Goal: Task Accomplishment & Management: Use online tool/utility

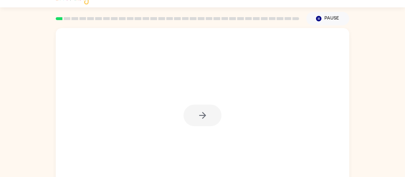
scroll to position [12, 0]
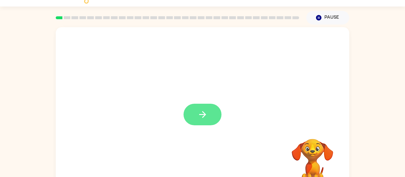
click at [201, 118] on icon "button" at bounding box center [202, 115] width 10 height 10
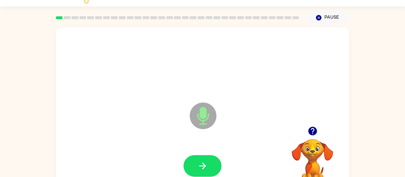
scroll to position [0, 0]
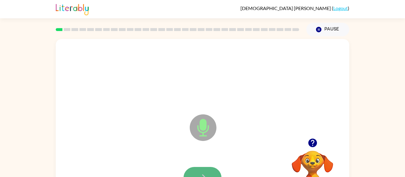
click at [205, 174] on icon "button" at bounding box center [202, 178] width 10 height 10
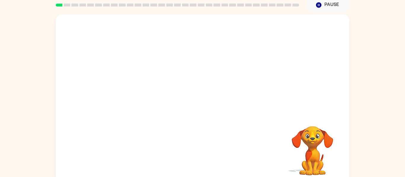
scroll to position [31, 0]
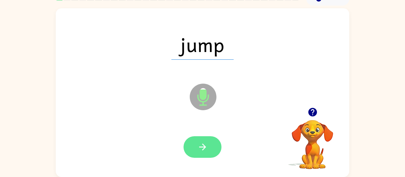
click at [208, 151] on button "button" at bounding box center [202, 148] width 38 height 22
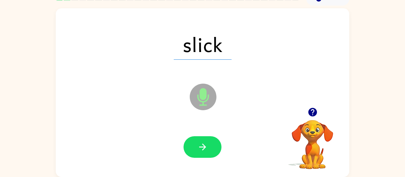
click at [202, 105] on icon "Microphone The Microphone is here when it is your turn to talk" at bounding box center [232, 104] width 89 height 44
click at [202, 103] on icon "Microphone The Microphone is here when it is your turn to talk" at bounding box center [232, 104] width 89 height 44
click at [309, 110] on icon "button" at bounding box center [312, 112] width 9 height 9
click at [207, 99] on icon "Microphone The Microphone is here when it is your turn to talk" at bounding box center [232, 104] width 89 height 44
click at [206, 99] on icon at bounding box center [203, 97] width 27 height 27
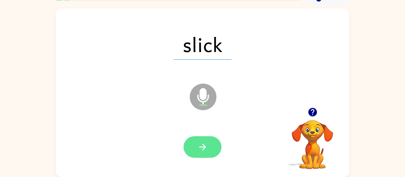
click at [203, 147] on icon "button" at bounding box center [202, 147] width 10 height 10
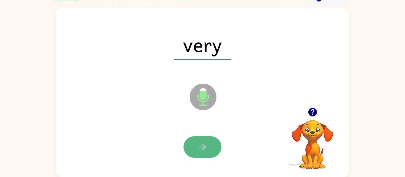
click at [202, 148] on icon "button" at bounding box center [202, 147] width 10 height 10
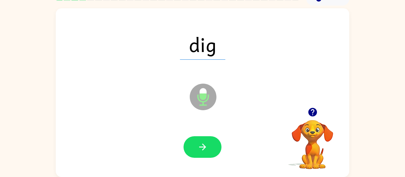
click at [203, 96] on icon "Microphone The Microphone is here when it is your turn to talk" at bounding box center [232, 104] width 89 height 44
click at [201, 101] on icon "Microphone The Microphone is here when it is your turn to talk" at bounding box center [232, 104] width 89 height 44
click at [204, 101] on icon at bounding box center [203, 97] width 27 height 27
click at [316, 110] on icon "button" at bounding box center [312, 112] width 10 height 10
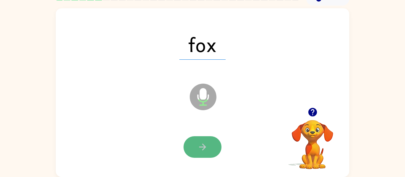
click at [201, 144] on icon "button" at bounding box center [202, 147] width 10 height 10
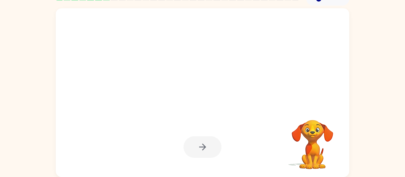
click at [201, 144] on div at bounding box center [202, 148] width 38 height 22
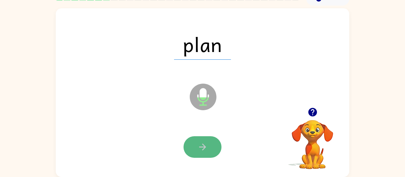
click at [214, 148] on button "button" at bounding box center [202, 148] width 38 height 22
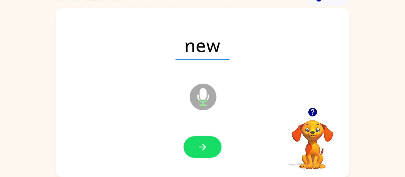
click at [204, 106] on icon at bounding box center [203, 97] width 27 height 27
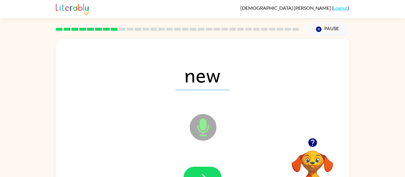
scroll to position [0, 0]
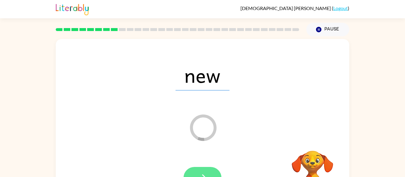
click at [214, 174] on button "button" at bounding box center [202, 178] width 38 height 22
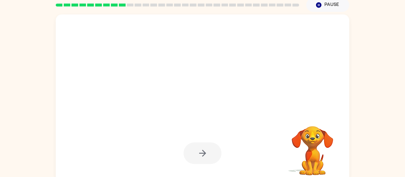
scroll to position [31, 0]
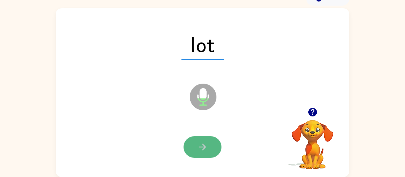
click at [211, 151] on button "button" at bounding box center [202, 148] width 38 height 22
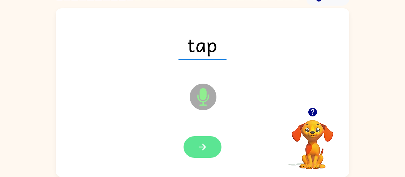
click at [205, 153] on button "button" at bounding box center [202, 148] width 38 height 22
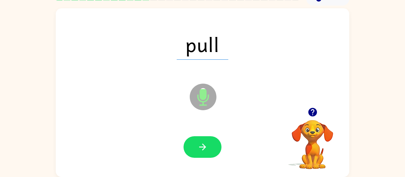
click at [382, 37] on div "pull Microphone The Microphone is here when it is your turn to talk Your browse…" at bounding box center [202, 92] width 405 height 172
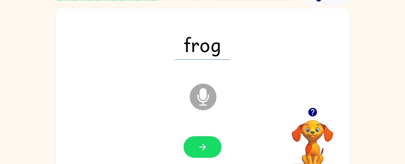
click at [242, 72] on div "Microphone The Microphone is here when it is your turn to talk" at bounding box center [188, 82] width 253 height 21
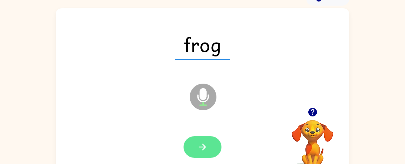
click at [207, 145] on icon "button" at bounding box center [202, 147] width 10 height 10
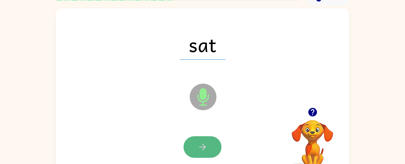
click at [205, 137] on button "button" at bounding box center [202, 148] width 38 height 22
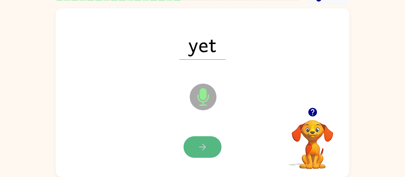
click at [208, 153] on button "button" at bounding box center [202, 148] width 38 height 22
click at [206, 150] on icon "button" at bounding box center [202, 147] width 10 height 10
